Goal: Check status: Check status

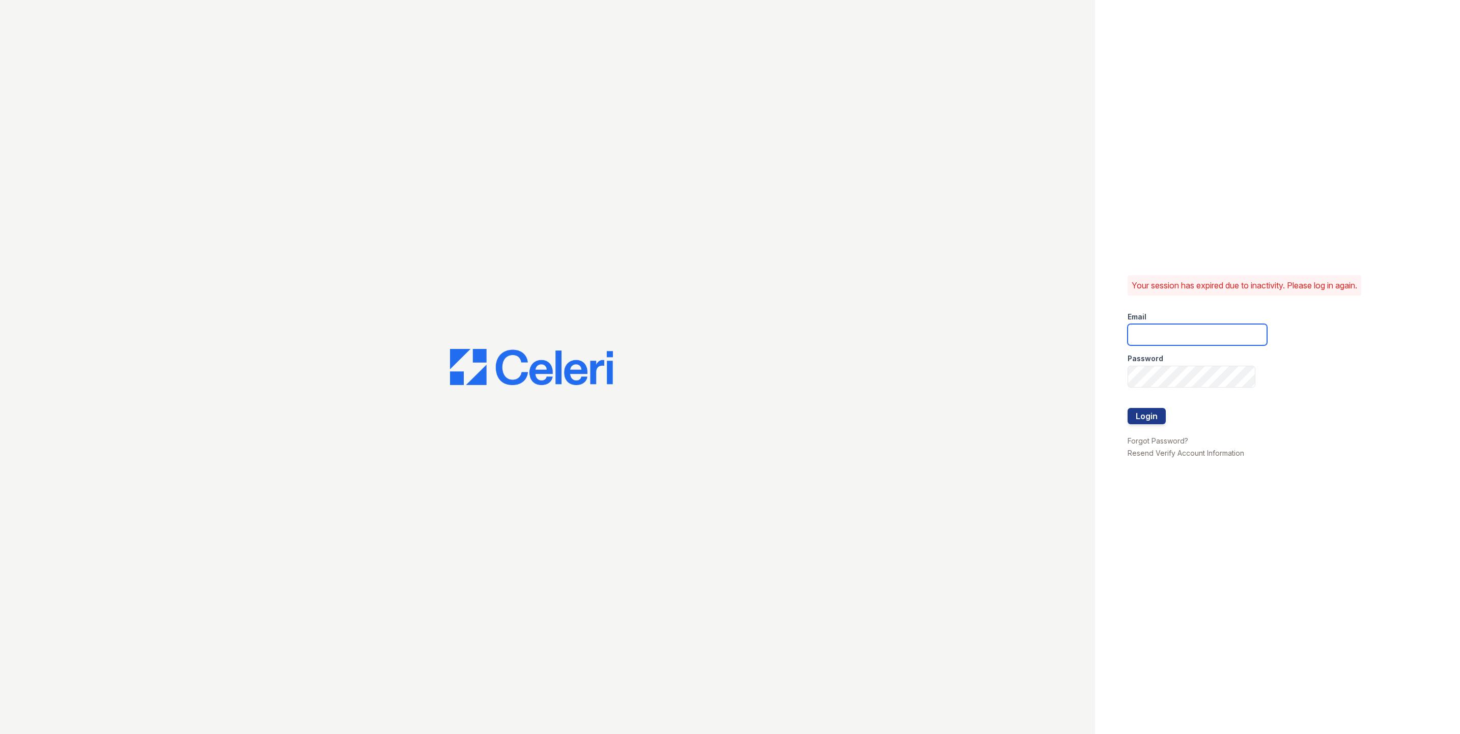
type input "[EMAIL_ADDRESS][DOMAIN_NAME]"
click at [1146, 419] on button "Login" at bounding box center [1146, 416] width 38 height 16
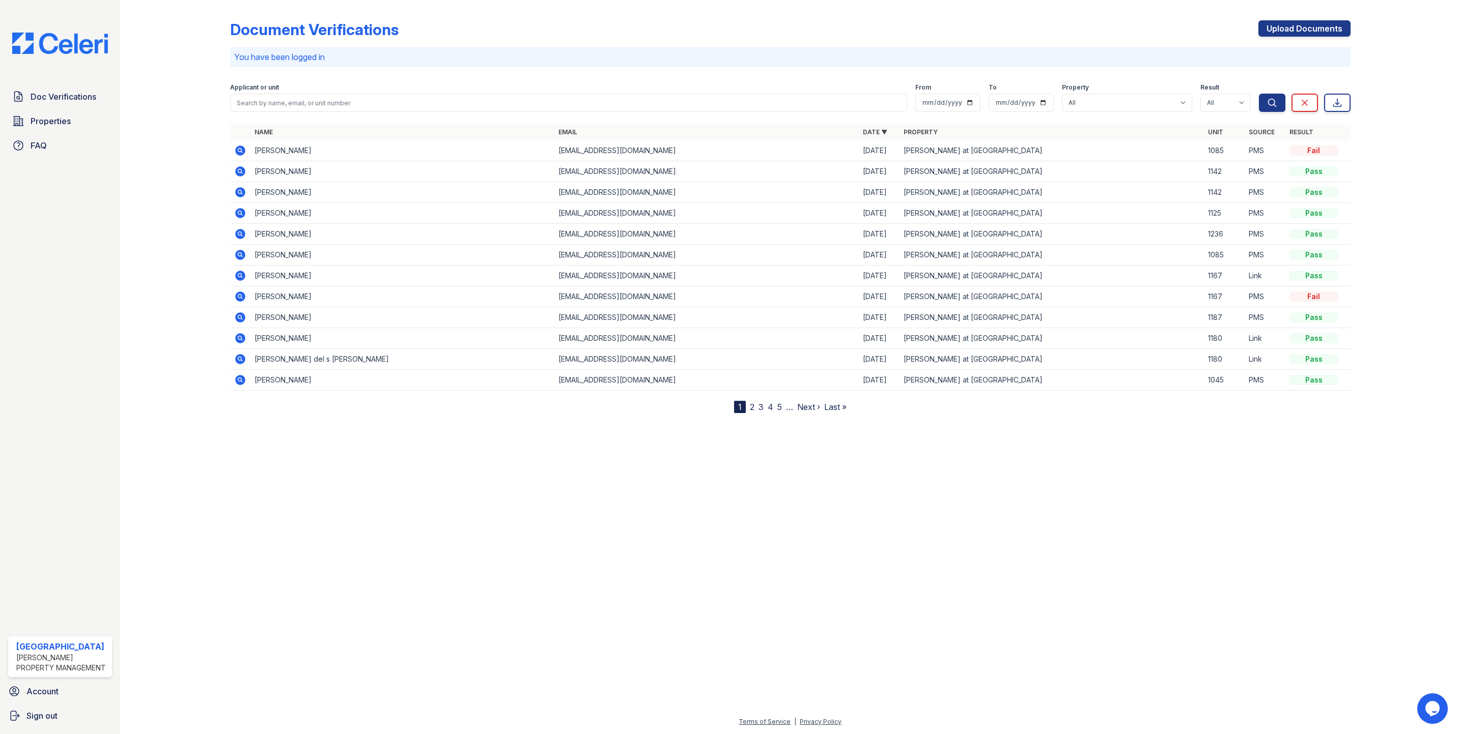
click at [297, 429] on div "Document Verifications Upload Documents You have been logged in Filter Applican…" at bounding box center [789, 215] width 1307 height 430
click at [292, 92] on div "Applicant or unit" at bounding box center [568, 88] width 677 height 10
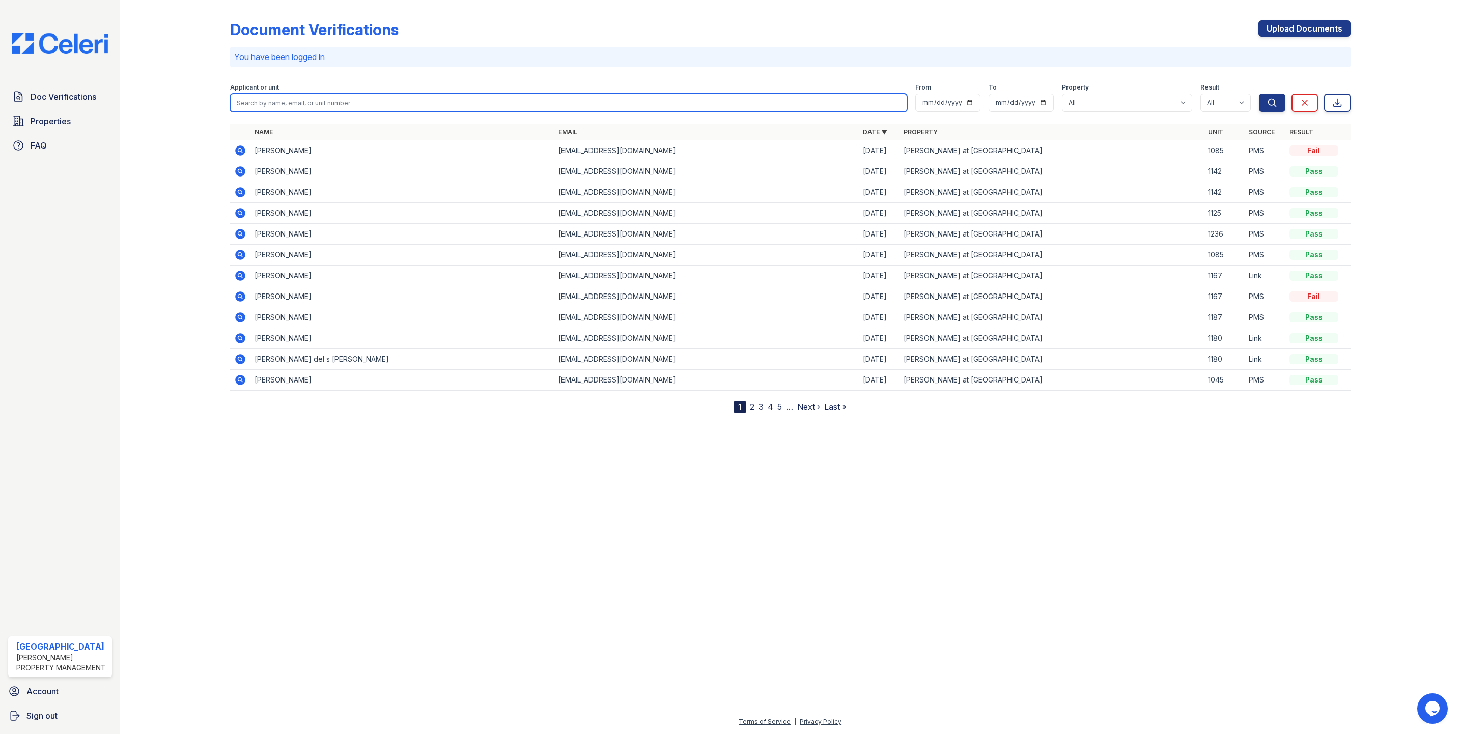
click at [289, 97] on input "search" at bounding box center [568, 103] width 677 height 18
type input "bell"
click at [1259, 94] on button "Search" at bounding box center [1272, 103] width 26 height 18
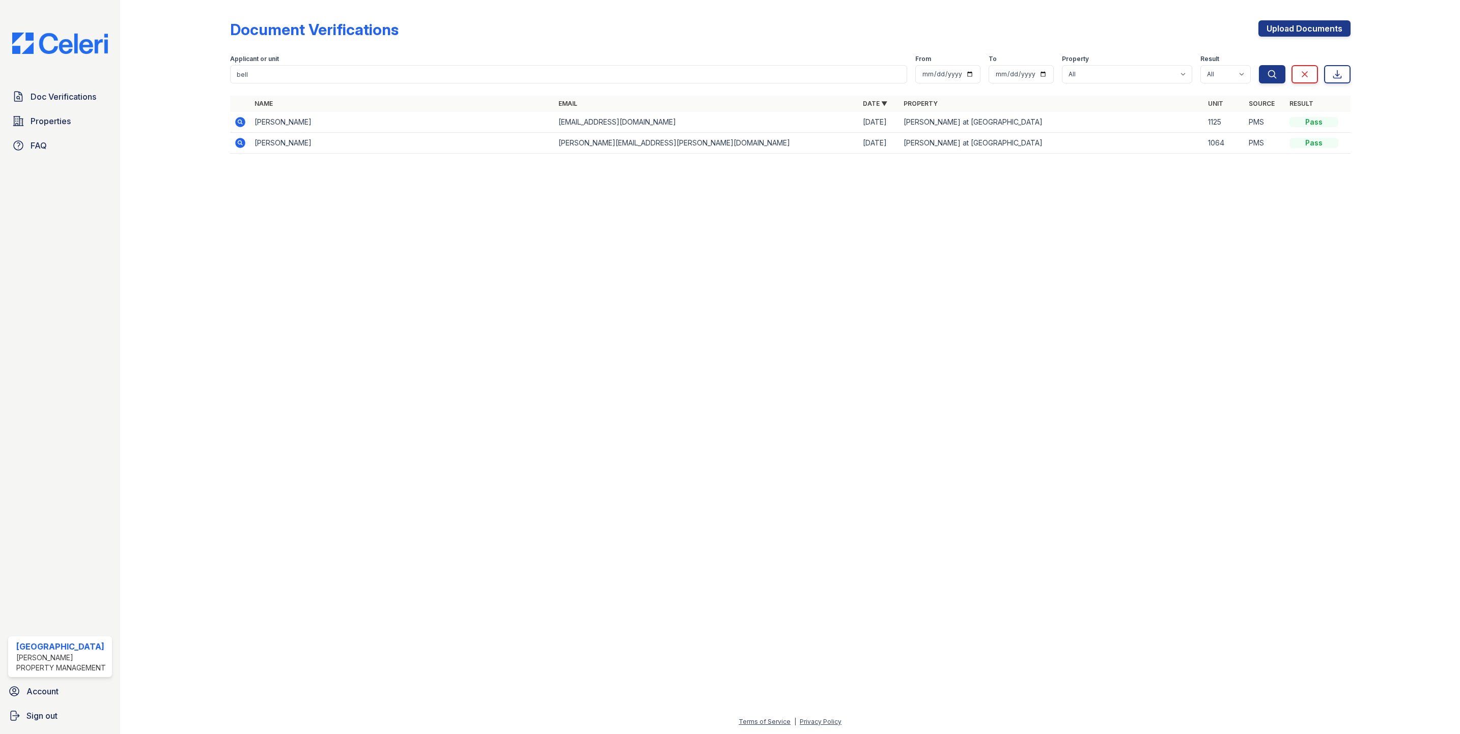
click at [302, 268] on div at bounding box center [789, 448] width 1307 height 536
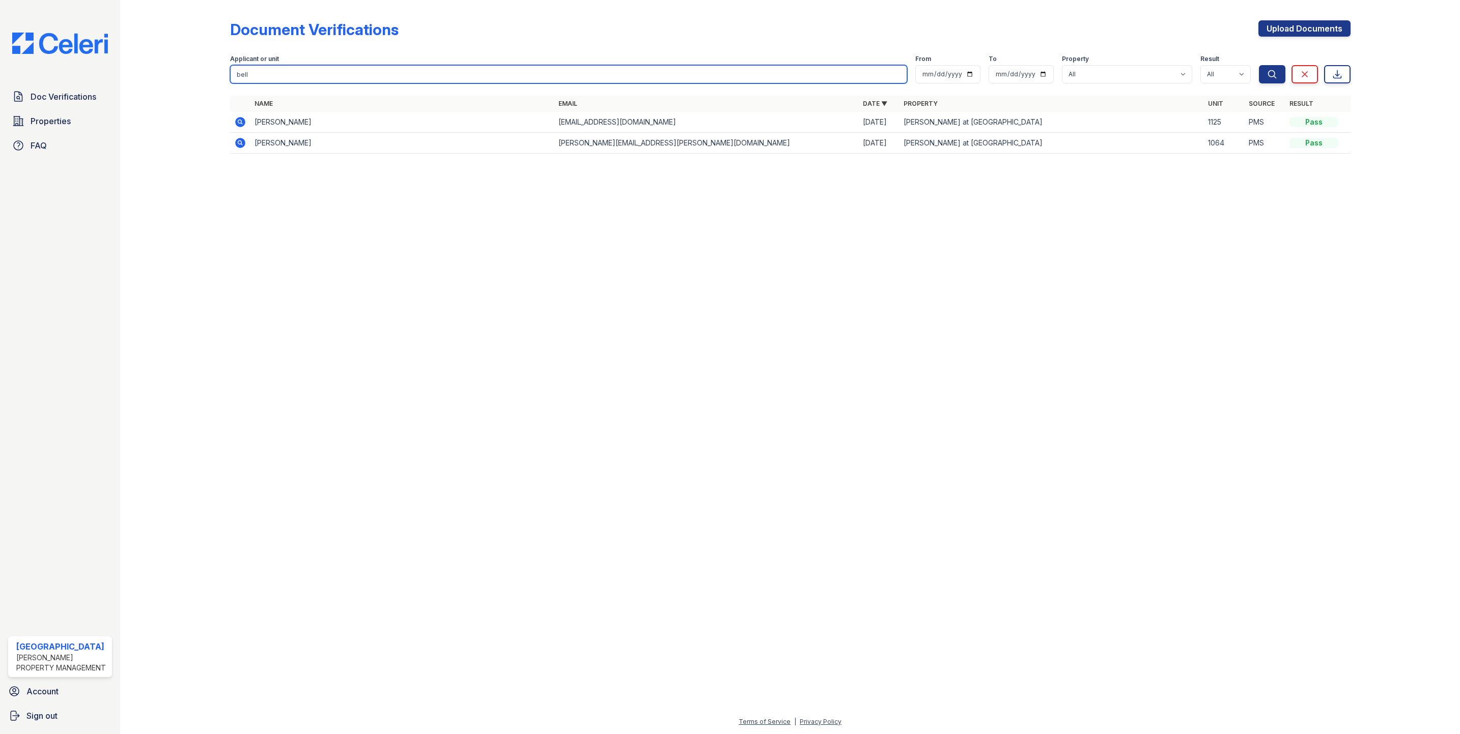
drag, startPoint x: 282, startPoint y: 77, endPoint x: 176, endPoint y: 74, distance: 106.4
click at [176, 74] on div "Document Verifications Upload Documents Filter Applicant or unit bell From To P…" at bounding box center [789, 90] width 1307 height 180
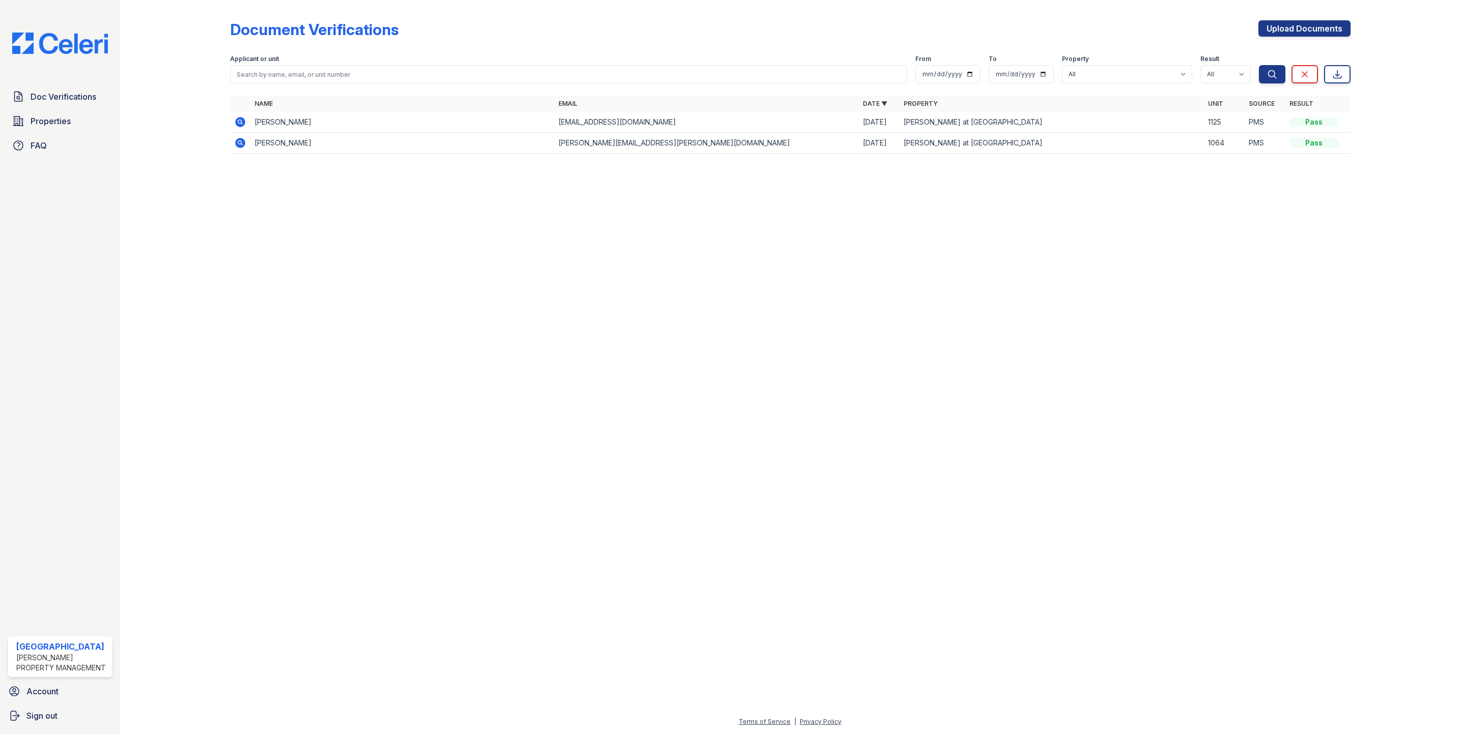
click at [390, 397] on div at bounding box center [789, 448] width 1307 height 536
